Goal: Task Accomplishment & Management: Use online tool/utility

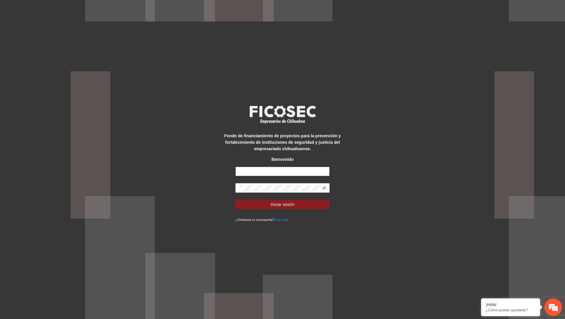
click at [267, 169] on input "text" at bounding box center [282, 170] width 94 height 9
type input "**********"
click at [235, 199] on button "Iniciar sesión" at bounding box center [282, 203] width 94 height 9
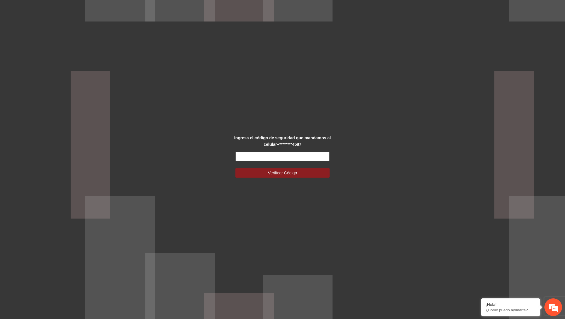
click at [291, 157] on input "text" at bounding box center [282, 155] width 94 height 9
type input "******"
click at [235, 168] on button "Verificar Código" at bounding box center [282, 172] width 94 height 9
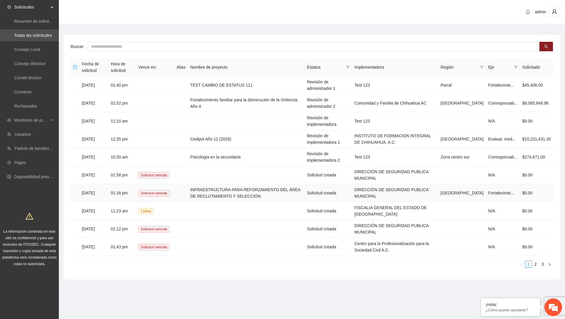
click at [288, 184] on td "INFRAESTRUCTURA PARA REFORZAMIENTO DEL ÁREA DE RECLUTAMIENTO Y SELECCIÓN" at bounding box center [246, 193] width 117 height 18
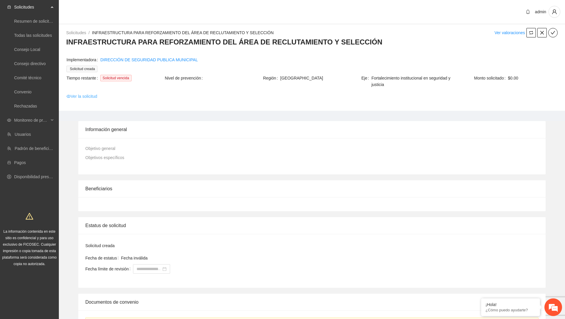
click at [94, 96] on link "Ver la solicitud" at bounding box center [81, 96] width 31 height 6
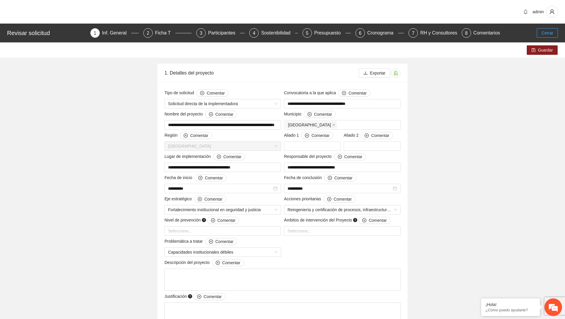
click at [549, 29] on button "Cerrar" at bounding box center [546, 32] width 21 height 9
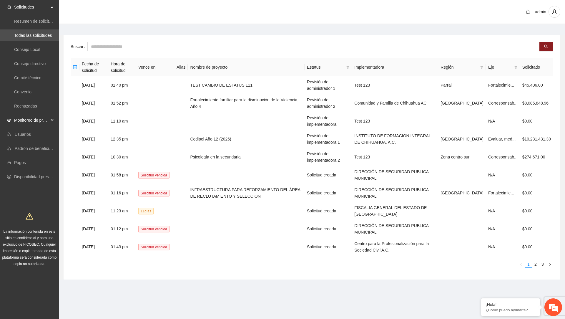
click at [54, 117] on div "Monitoreo de proyectos" at bounding box center [29, 120] width 59 height 12
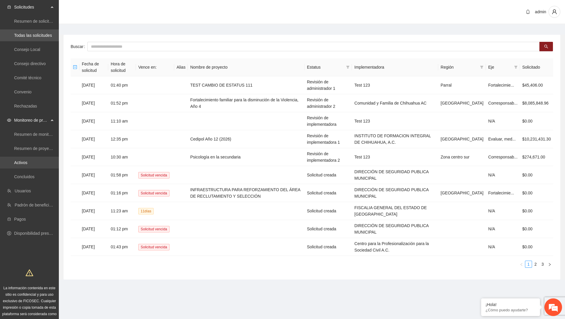
click at [27, 161] on link "Activos" at bounding box center [20, 162] width 13 height 5
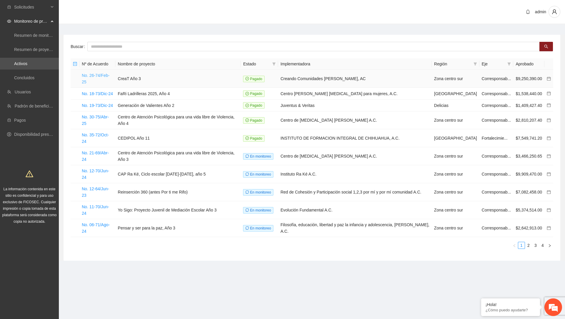
click at [103, 76] on link "No. 26-74/Feb-25" at bounding box center [96, 78] width 28 height 11
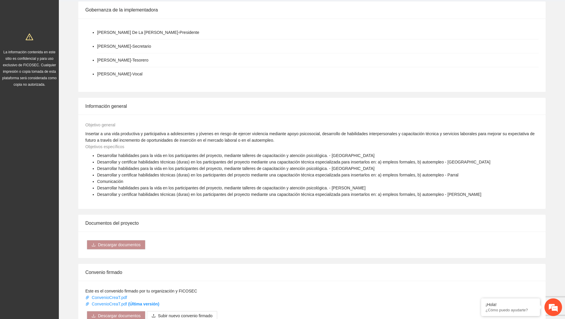
scroll to position [349, 0]
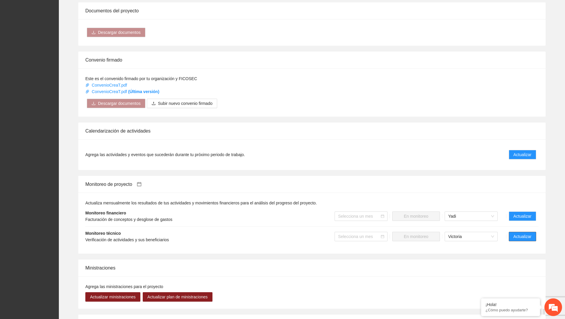
click at [533, 241] on button "Actualizar" at bounding box center [522, 235] width 27 height 9
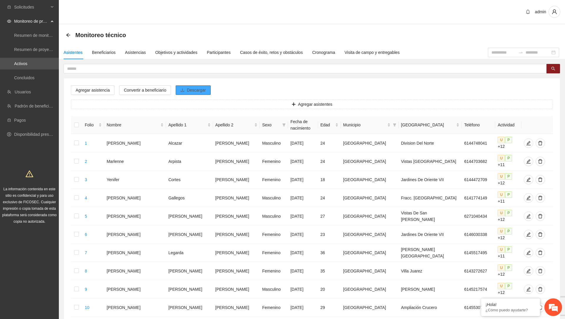
click at [195, 92] on span "Descargar" at bounding box center [196, 90] width 19 height 6
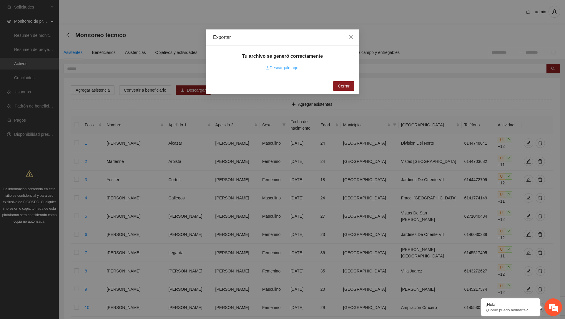
click at [293, 69] on link "Descárgalo aquí" at bounding box center [282, 67] width 34 height 5
click at [350, 36] on icon "close" at bounding box center [351, 37] width 4 height 4
